Goal: Task Accomplishment & Management: Use online tool/utility

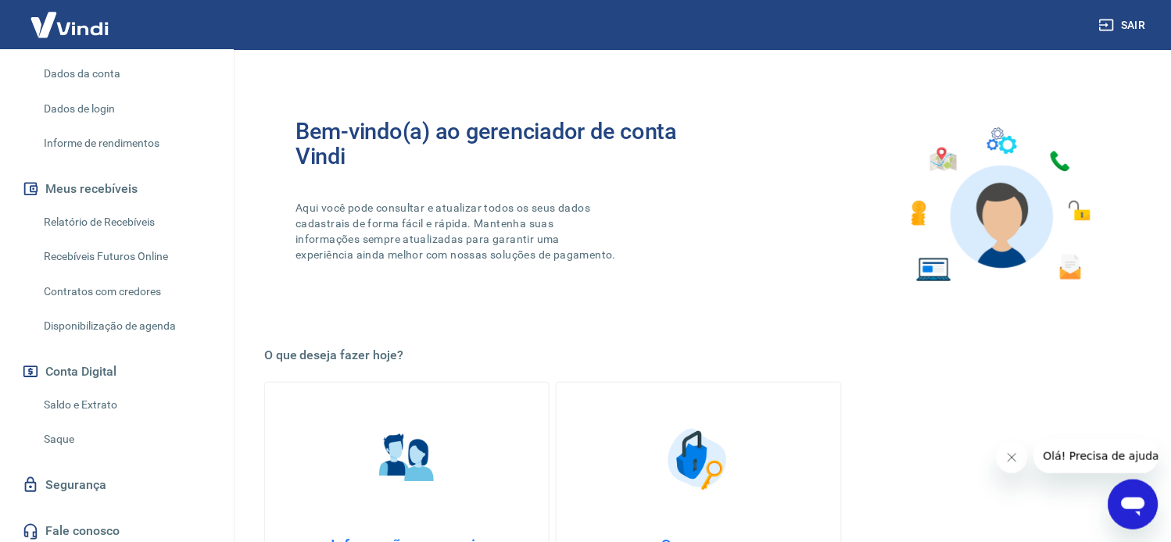
scroll to position [225, 0]
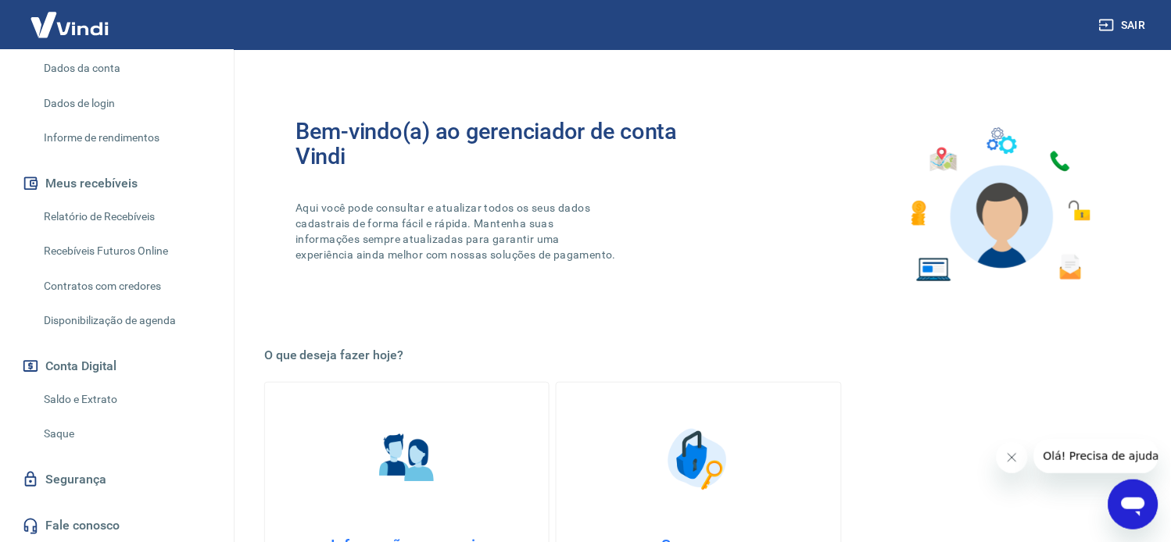
click at [83, 401] on link "Saldo e Extrato" at bounding box center [126, 400] width 177 height 32
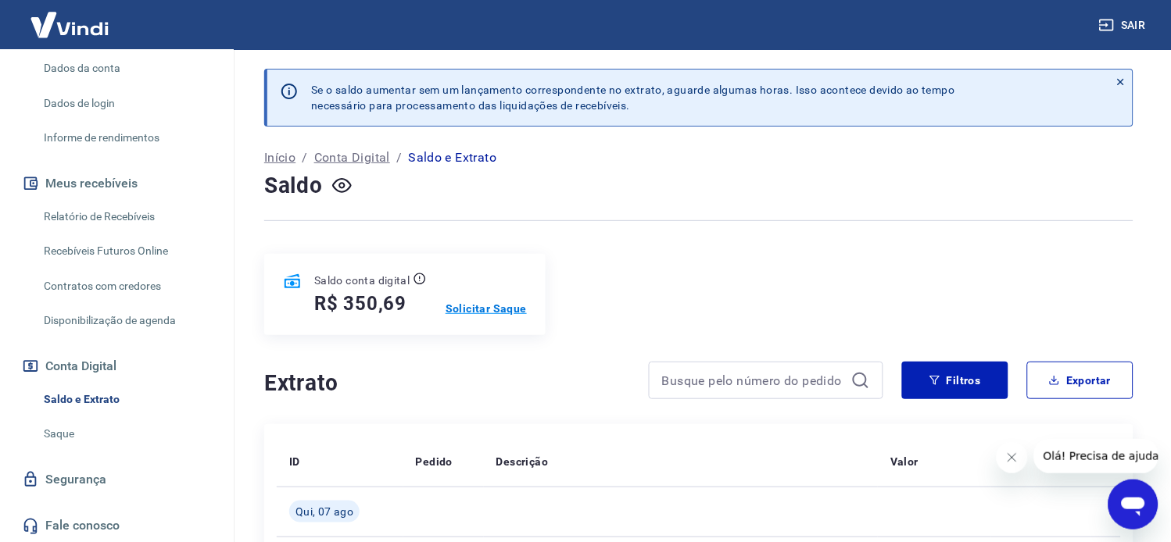
click at [495, 308] on p "Solicitar Saque" at bounding box center [485, 309] width 81 height 16
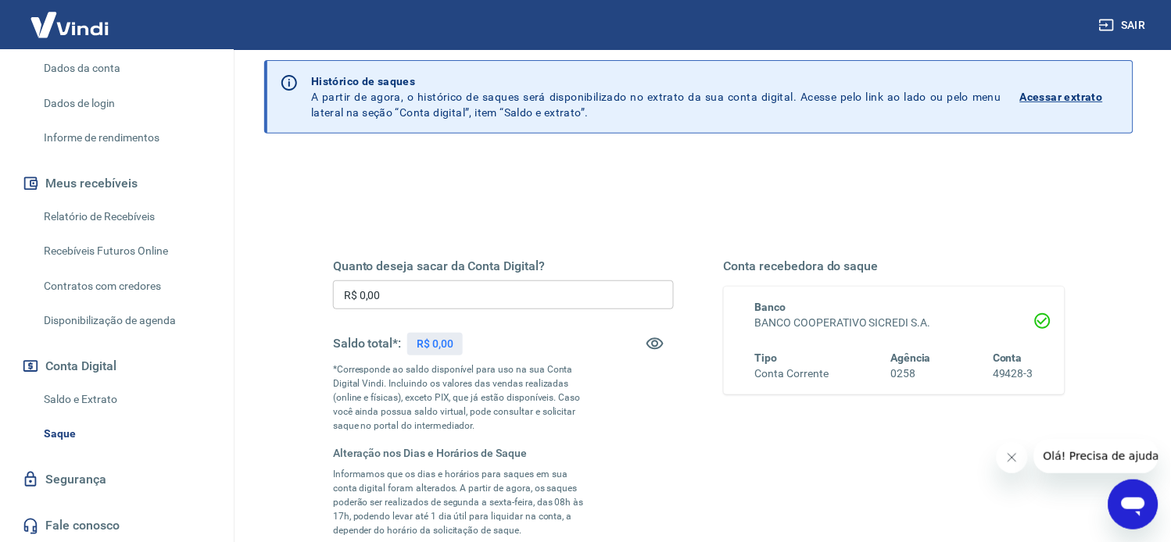
scroll to position [87, 0]
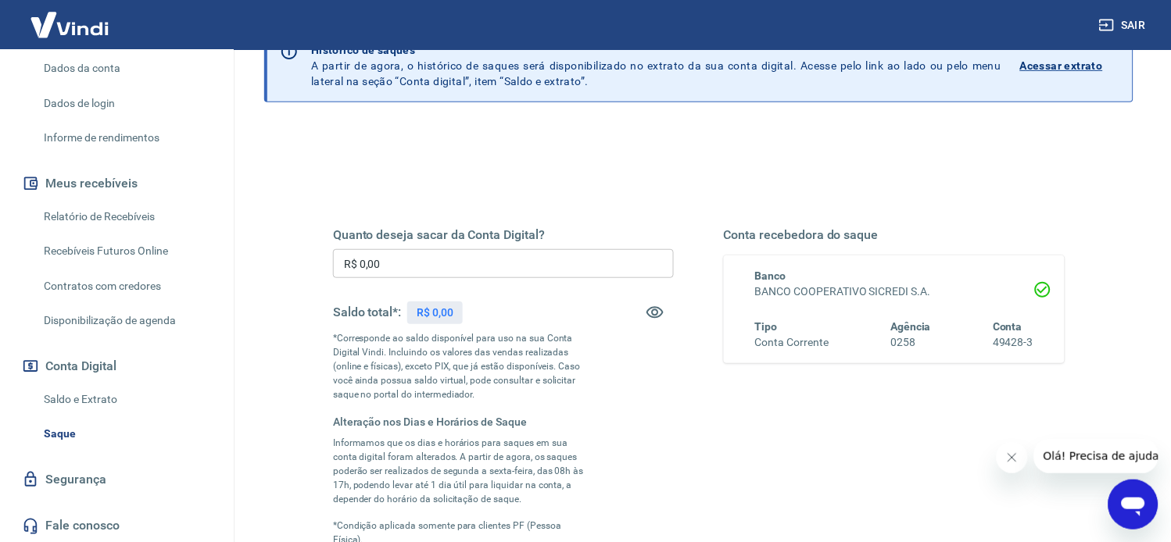
click at [431, 259] on input "R$ 0,00" at bounding box center [503, 263] width 341 height 29
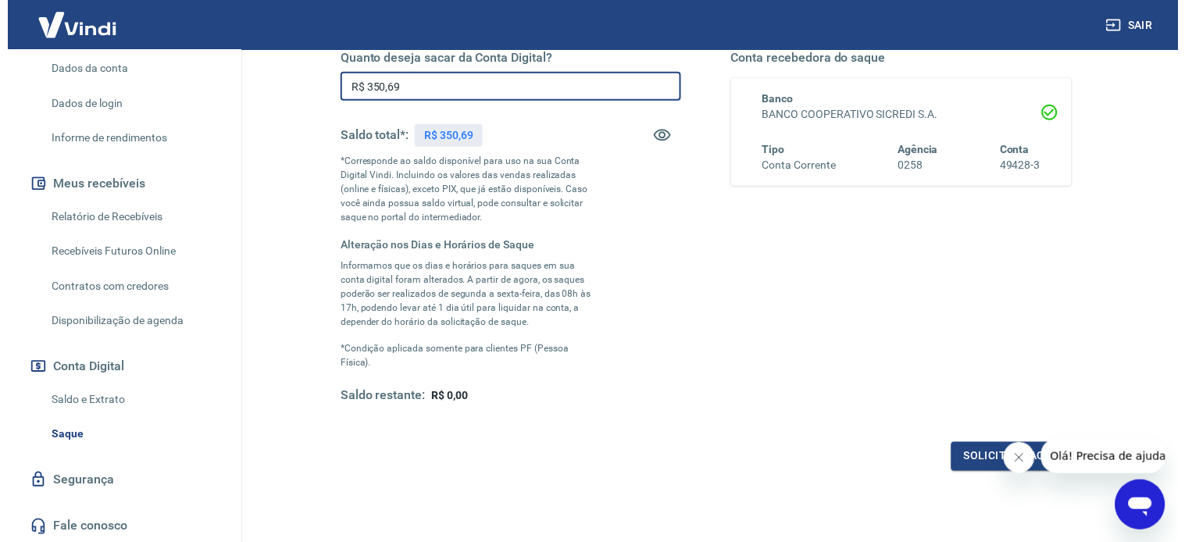
scroll to position [347, 0]
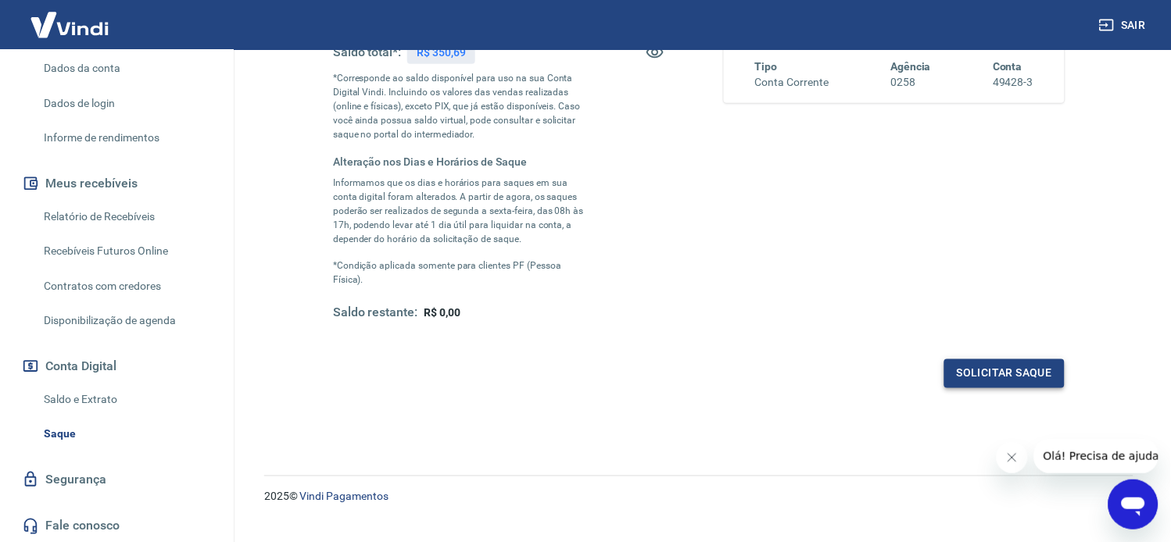
type input "R$ 350,69"
click at [1017, 370] on button "Solicitar saque" at bounding box center [1004, 373] width 120 height 29
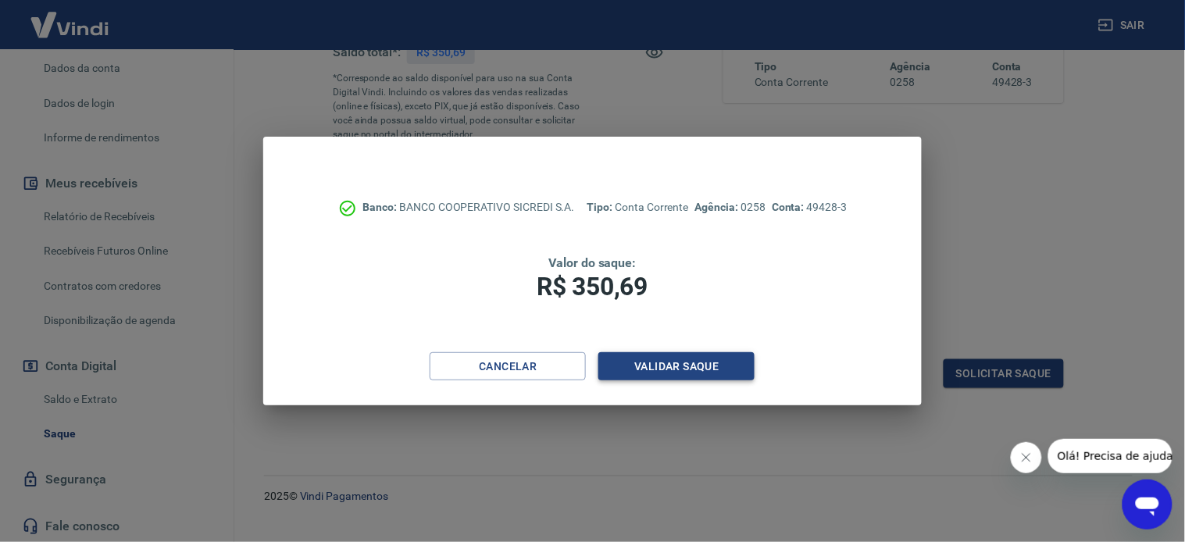
click at [674, 365] on button "Validar saque" at bounding box center [677, 366] width 156 height 29
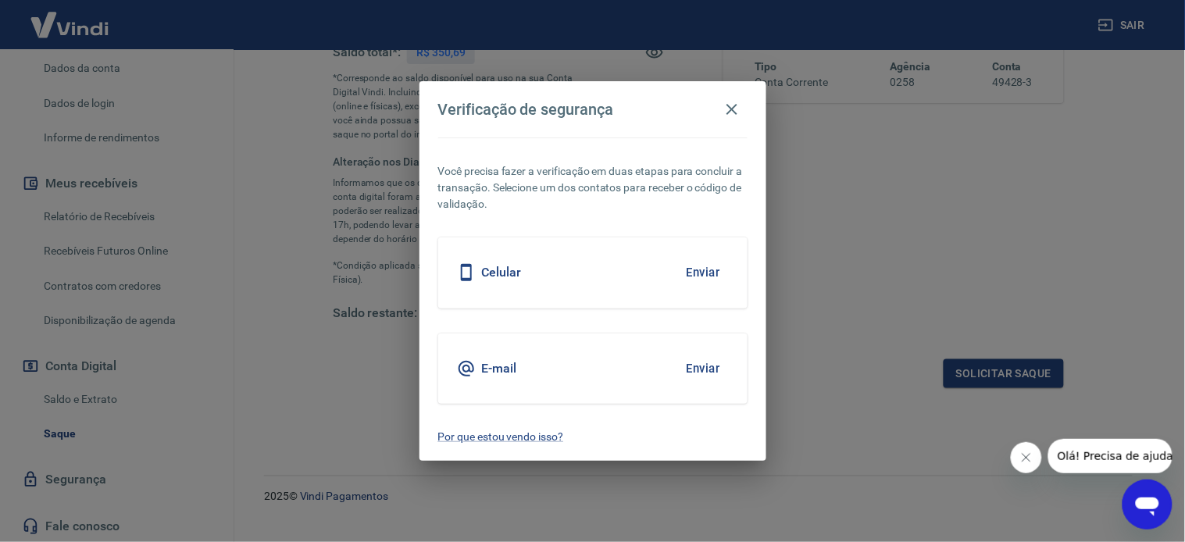
click at [694, 365] on button "Enviar" at bounding box center [703, 368] width 51 height 33
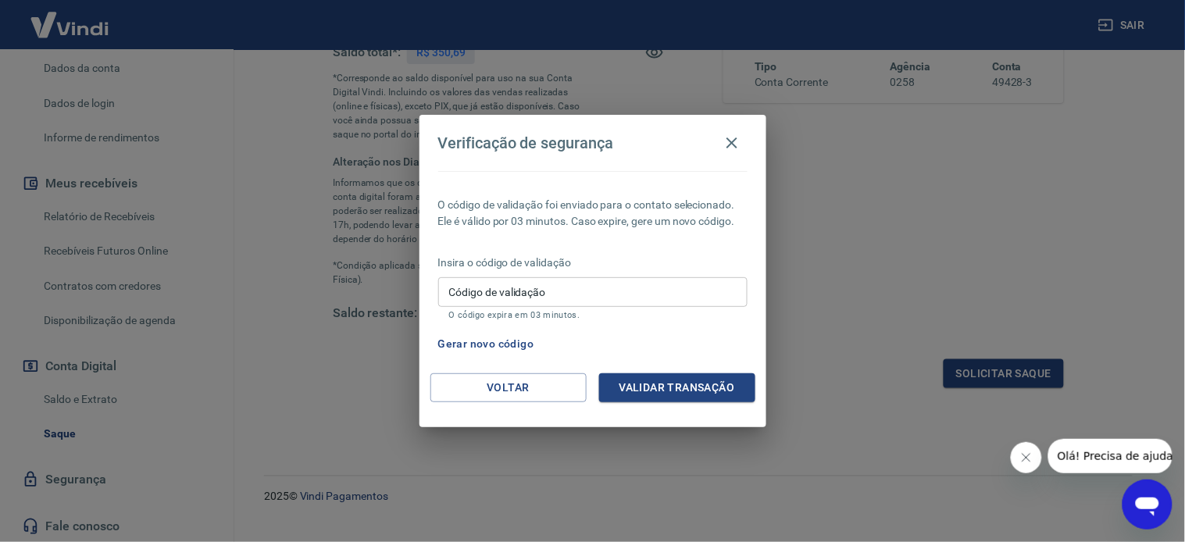
click at [487, 294] on div "Código de validação Código de validação O código expira em 03 minutos." at bounding box center [592, 298] width 309 height 42
paste input "383759"
type input "383759"
click at [669, 385] on button "Validar transação" at bounding box center [677, 388] width 156 height 29
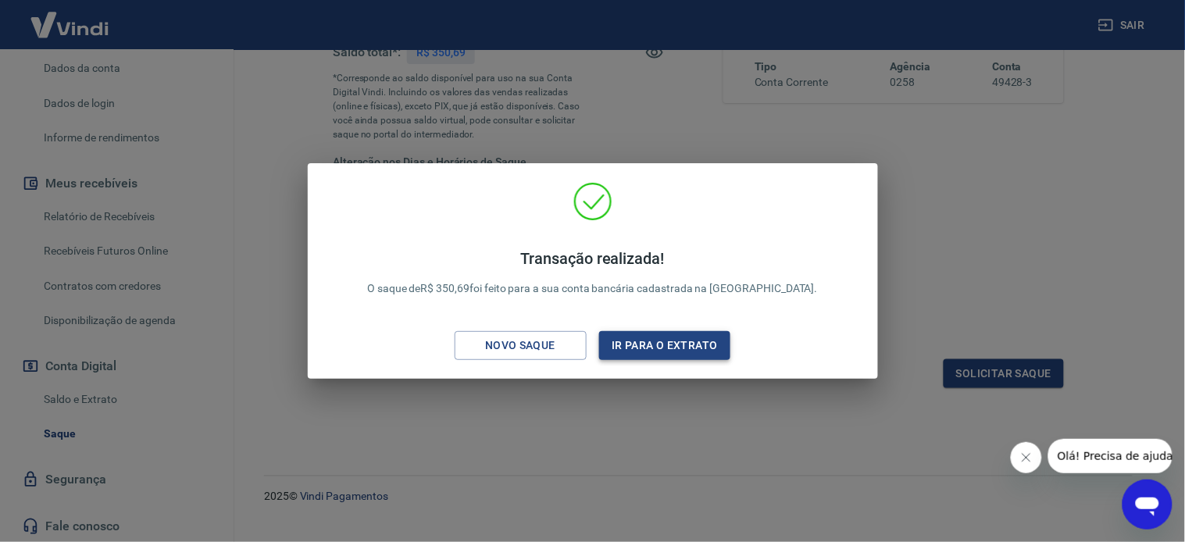
click at [686, 342] on button "Ir para o extrato" at bounding box center [665, 345] width 132 height 29
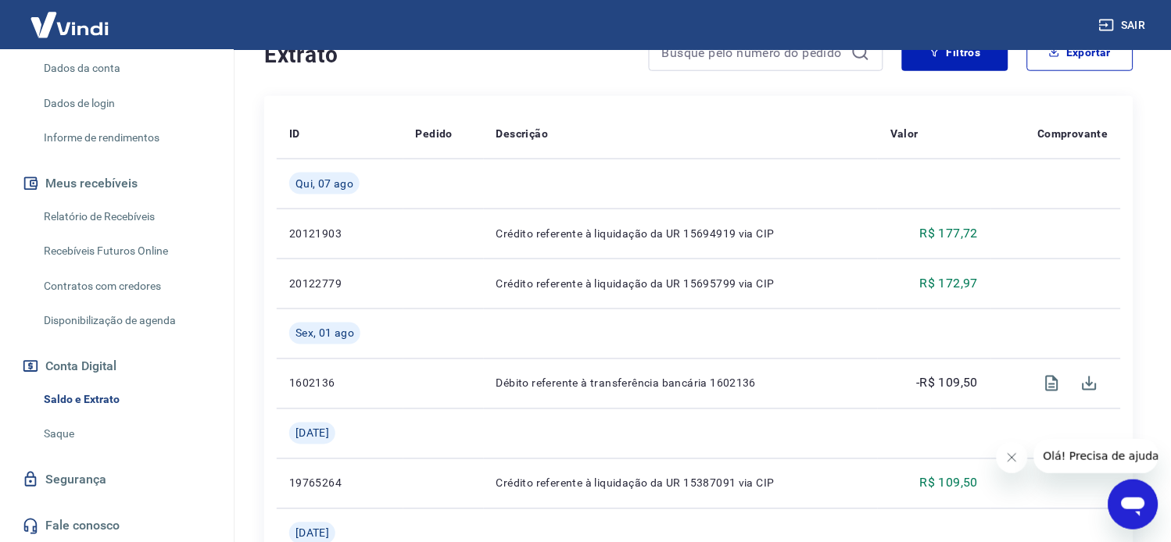
scroll to position [347, 0]
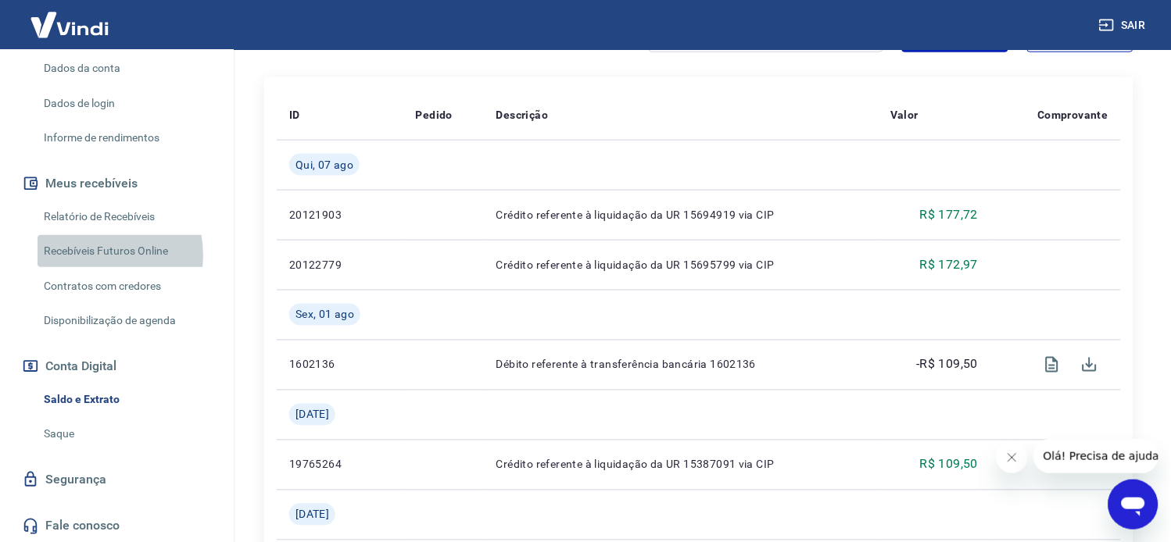
click at [91, 255] on link "Recebíveis Futuros Online" at bounding box center [126, 251] width 177 height 32
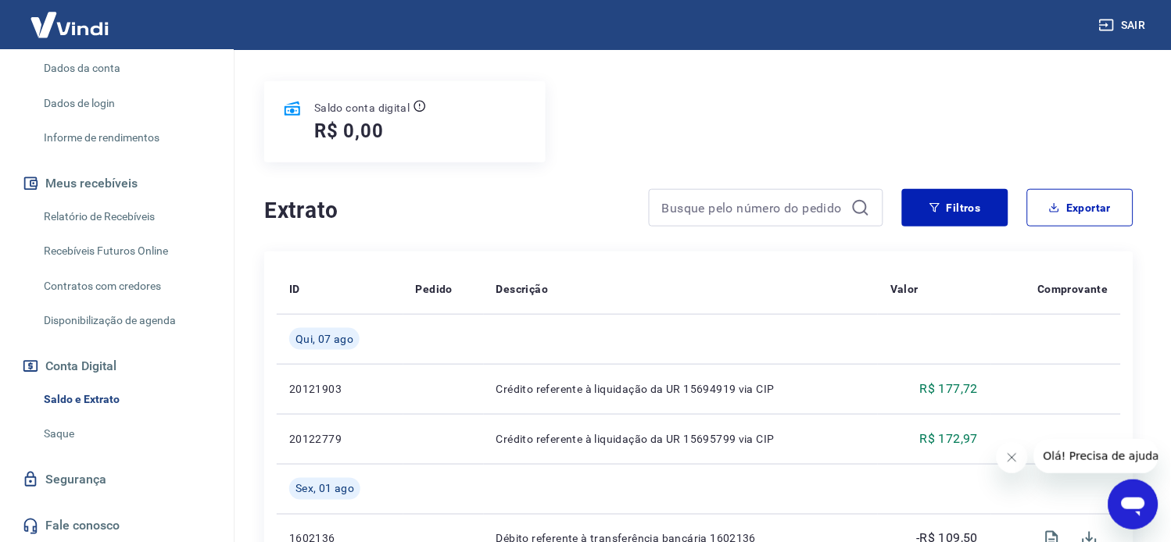
scroll to position [0, 0]
